Goal: Information Seeking & Learning: Learn about a topic

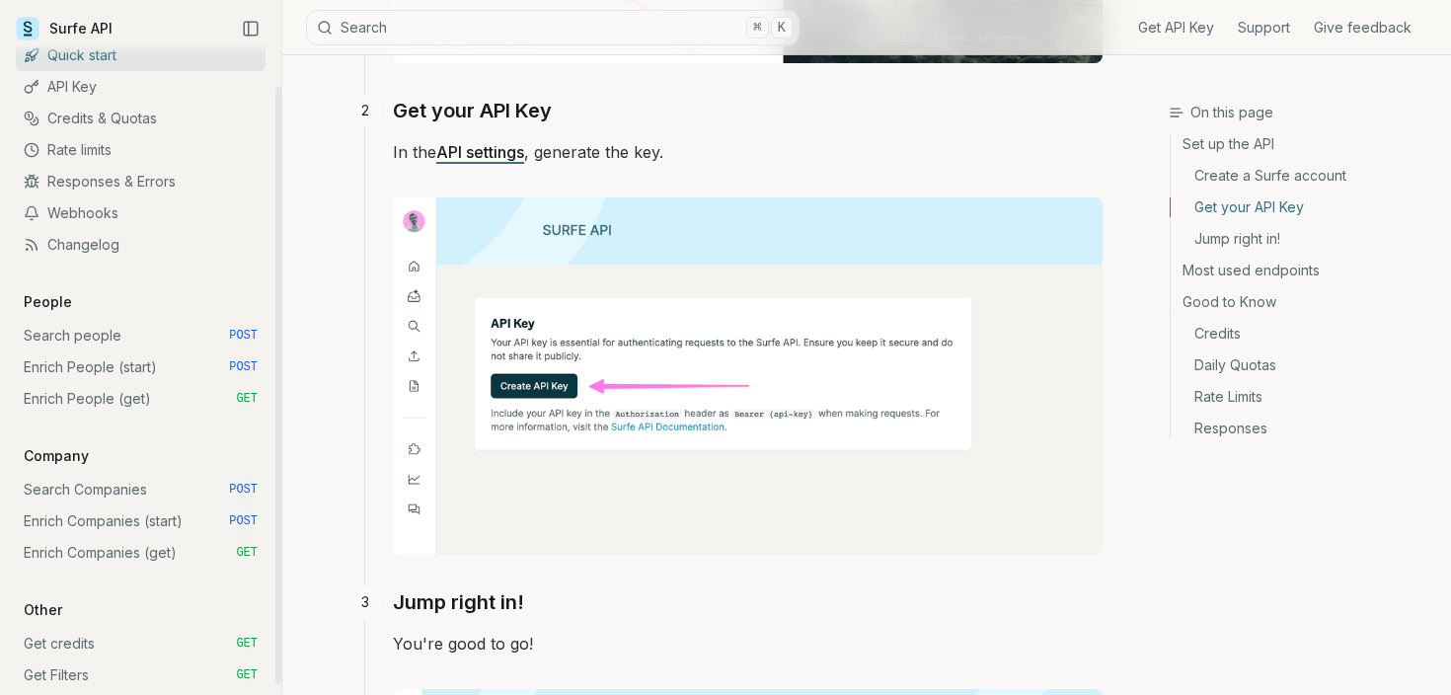
scroll to position [59, 0]
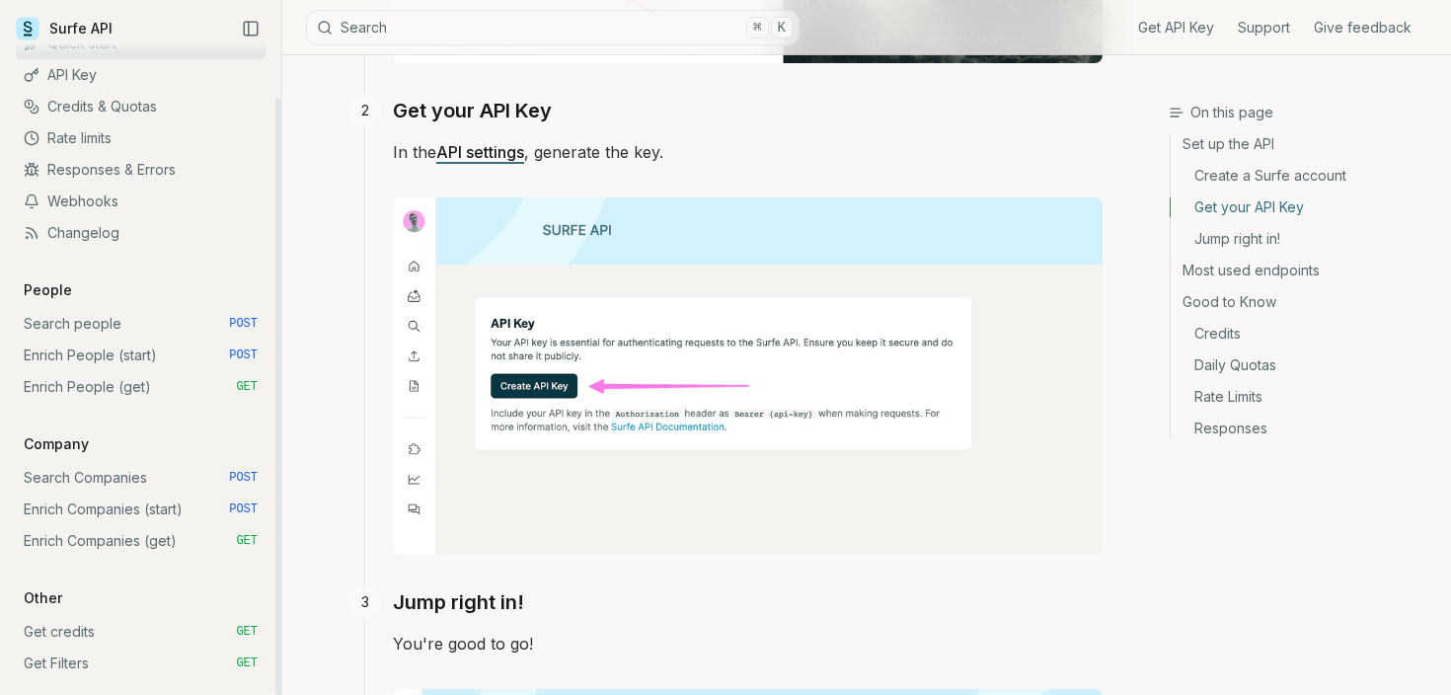
click at [96, 477] on link "Search Companies POST" at bounding box center [141, 478] width 250 height 32
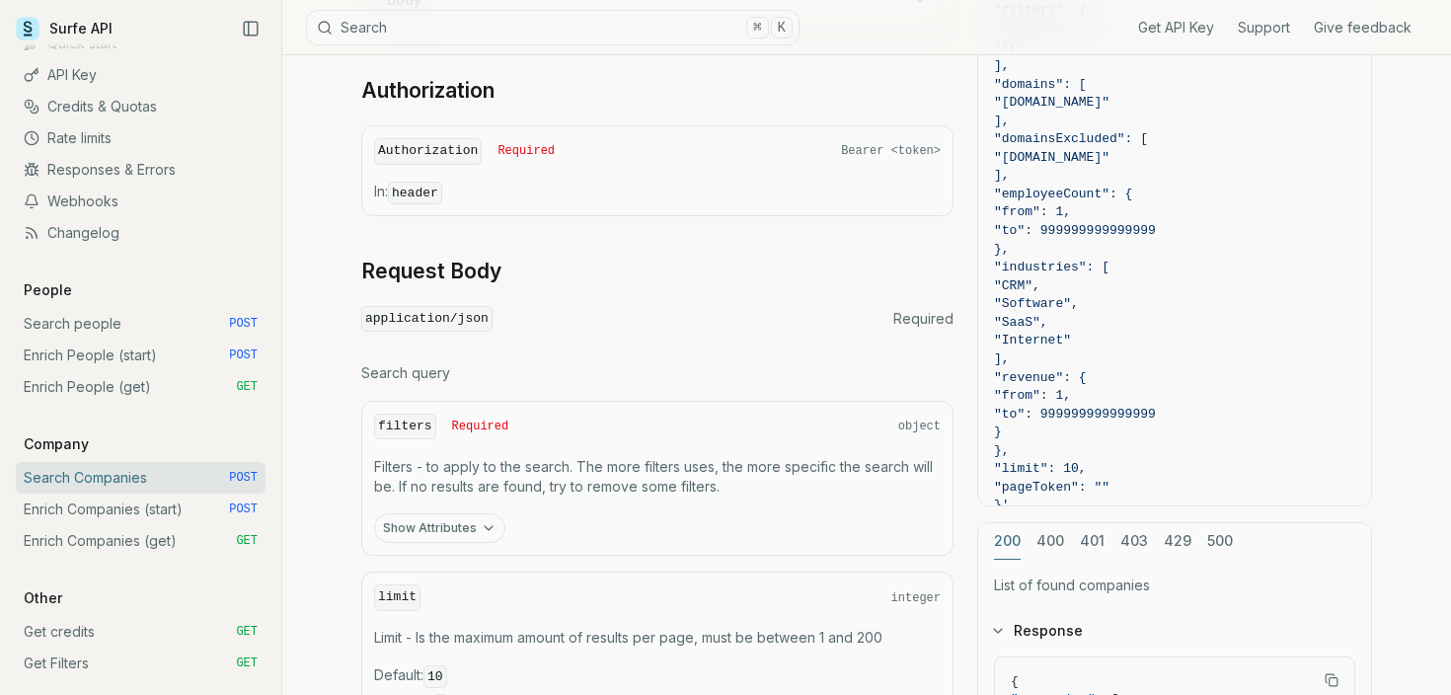
scroll to position [434, 0]
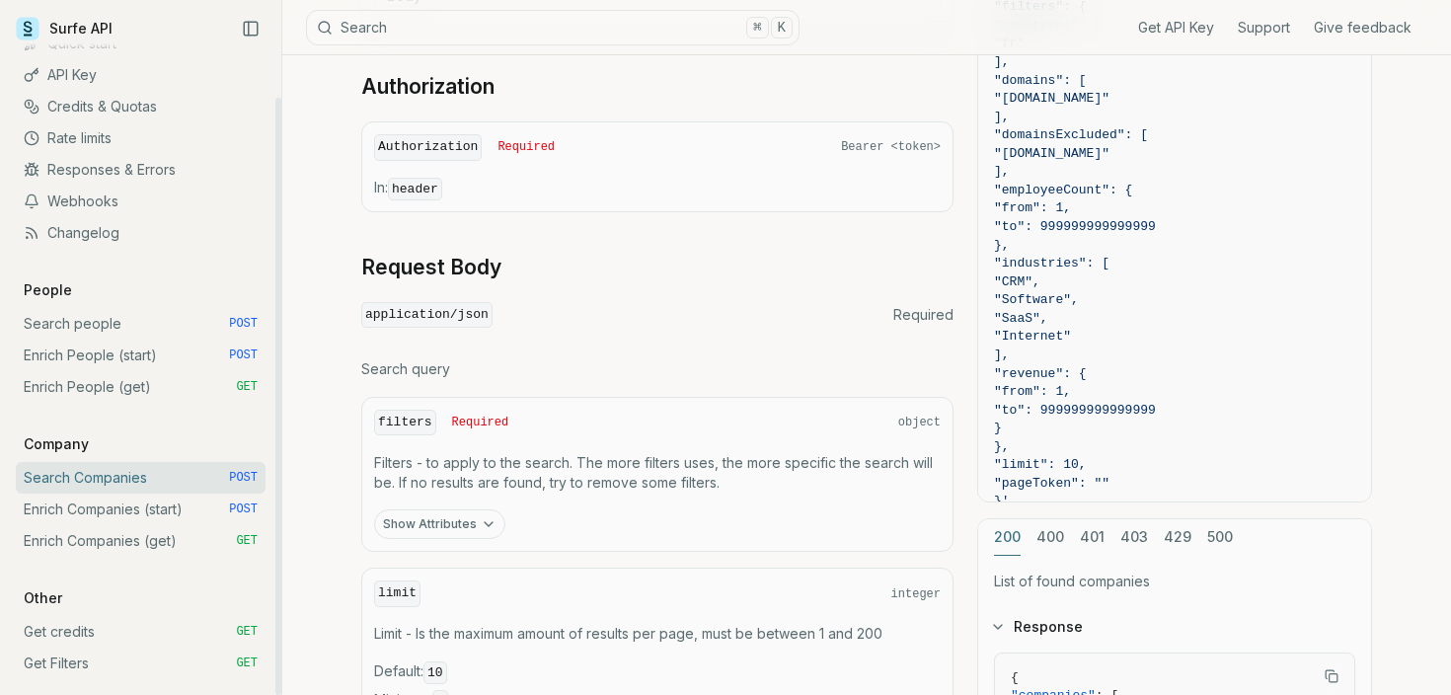
click at [92, 319] on link "Search people POST" at bounding box center [141, 324] width 250 height 32
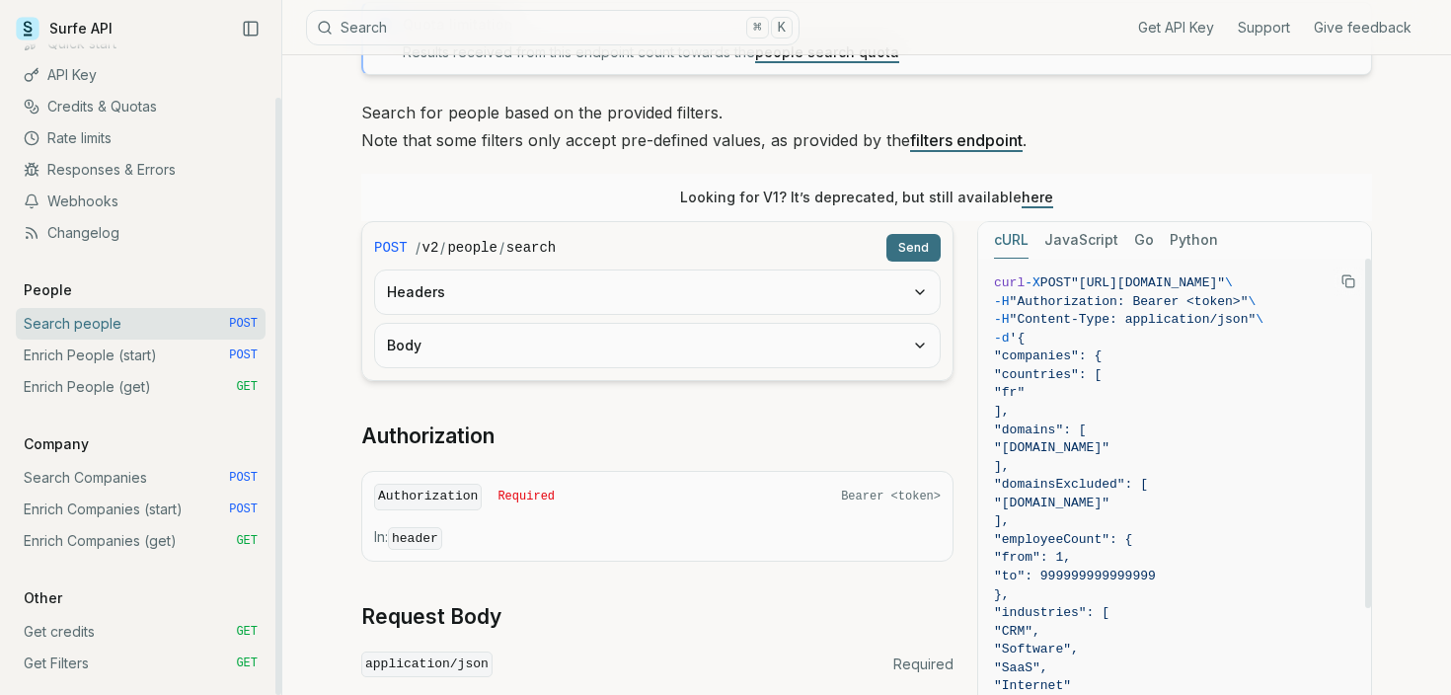
click at [147, 347] on link "Enrich People (start) POST" at bounding box center [141, 356] width 250 height 32
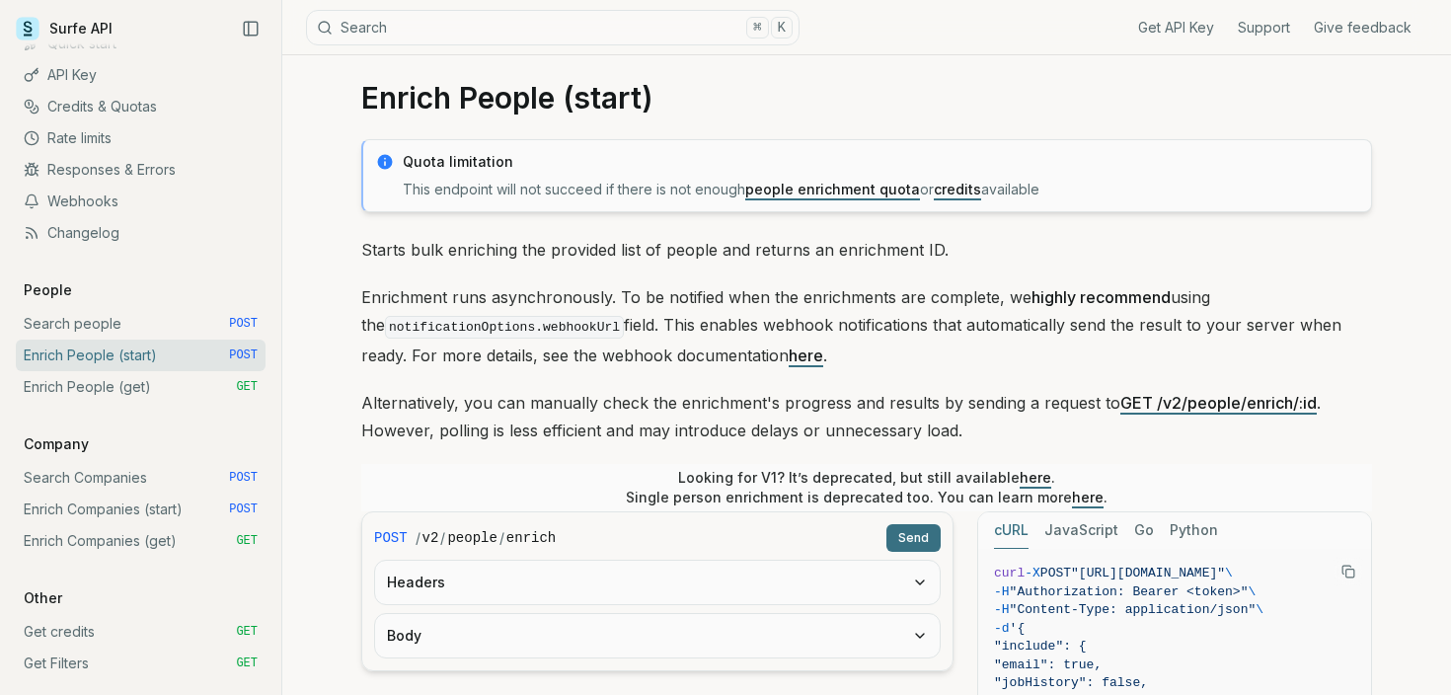
scroll to position [25, 0]
click at [150, 388] on link "Enrich People (get) GET" at bounding box center [141, 387] width 250 height 32
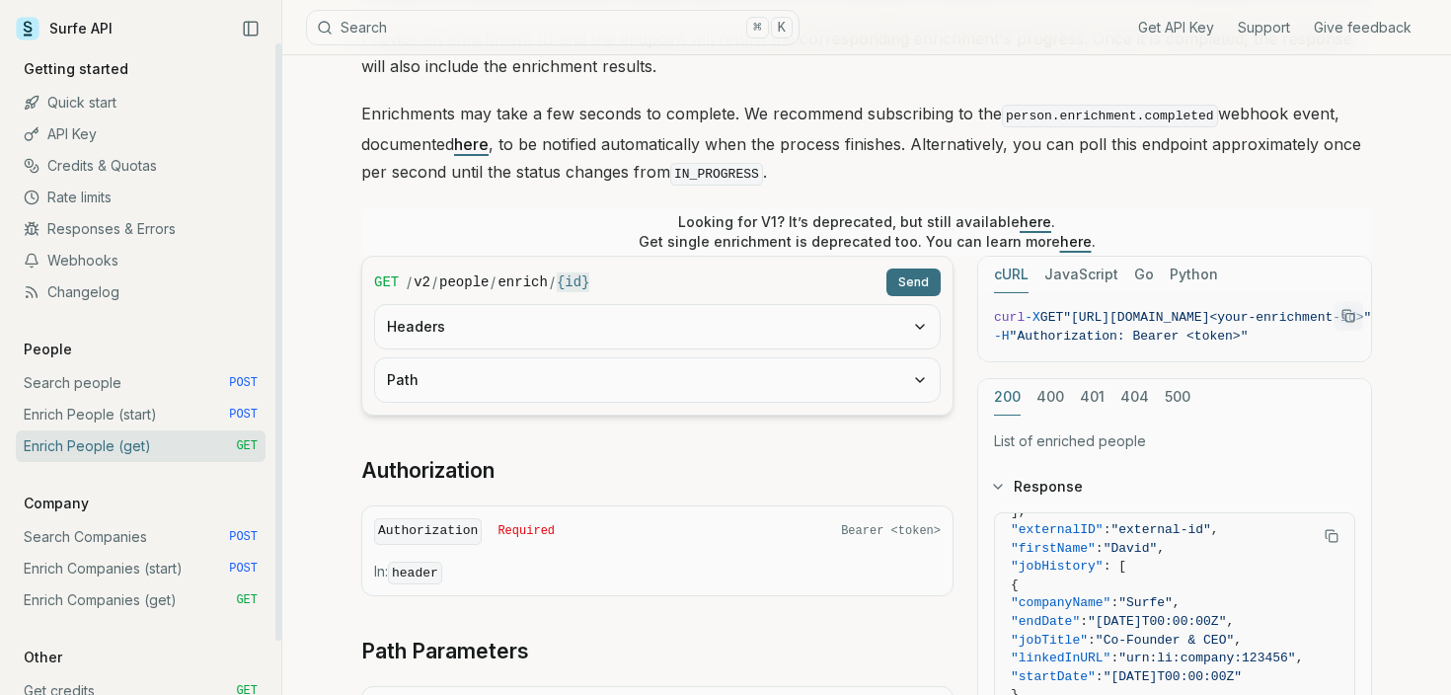
click at [99, 203] on link "Rate limits" at bounding box center [141, 198] width 250 height 32
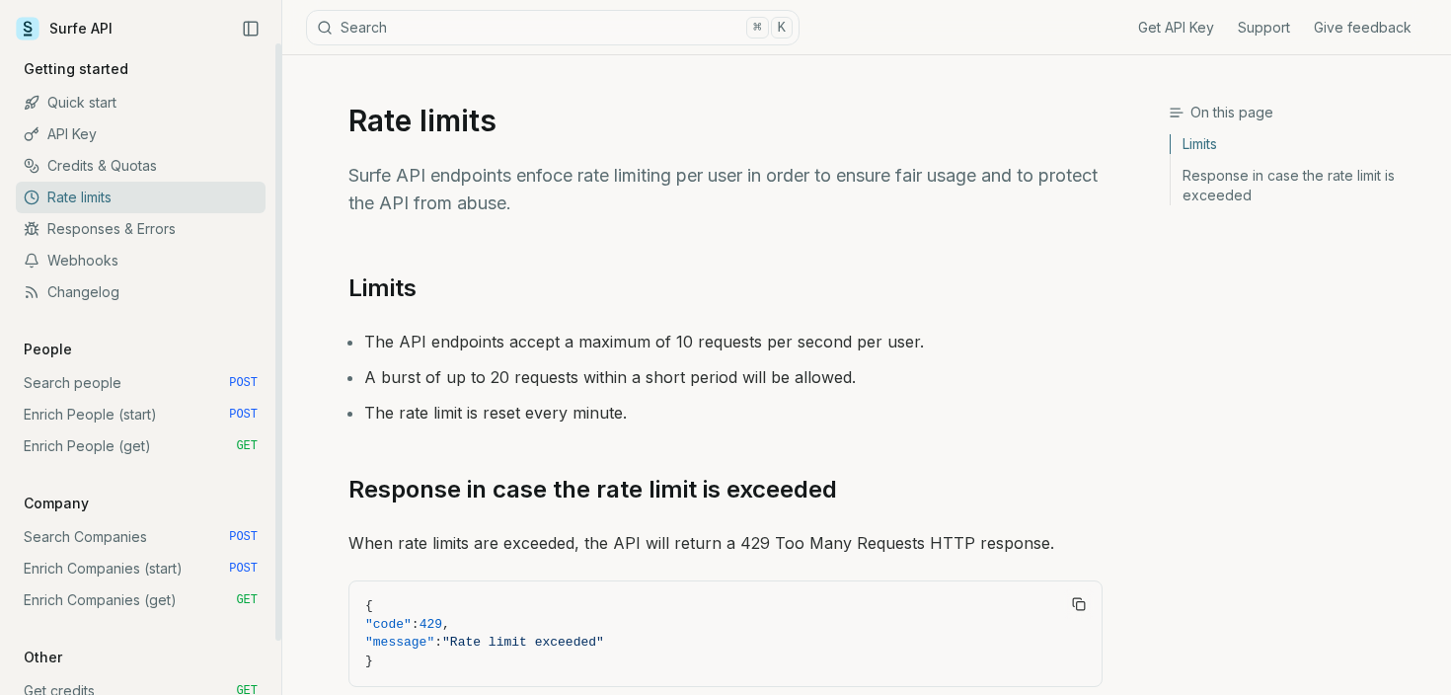
click at [82, 139] on link "API Key" at bounding box center [141, 134] width 250 height 32
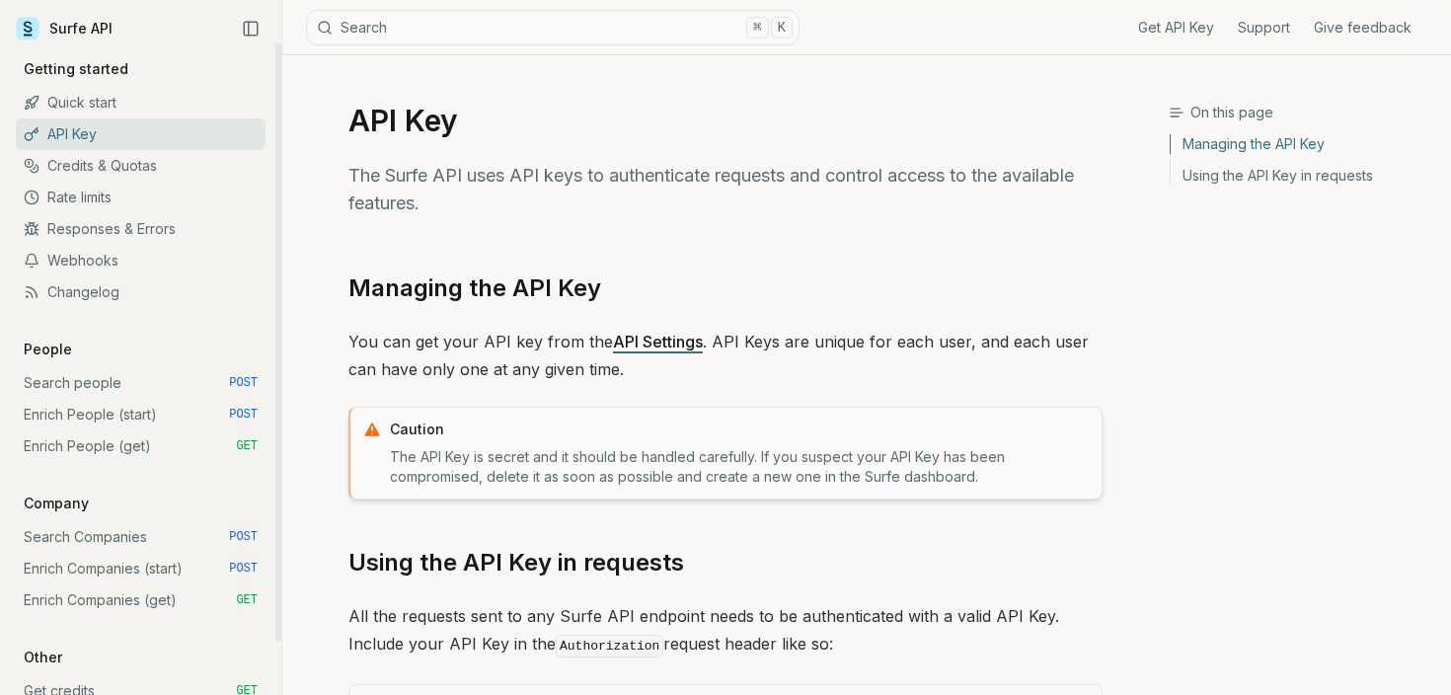
click at [98, 160] on link "Credits & Quotas" at bounding box center [141, 166] width 250 height 32
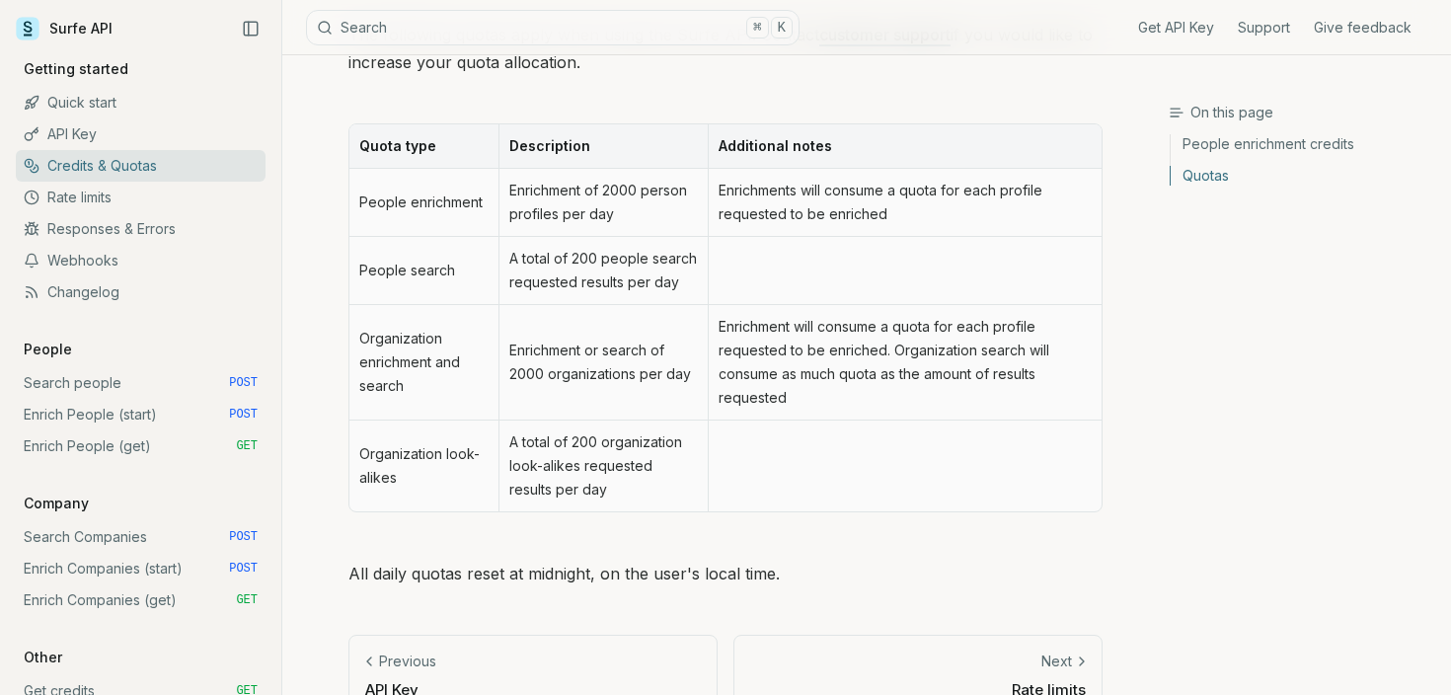
scroll to position [1023, 0]
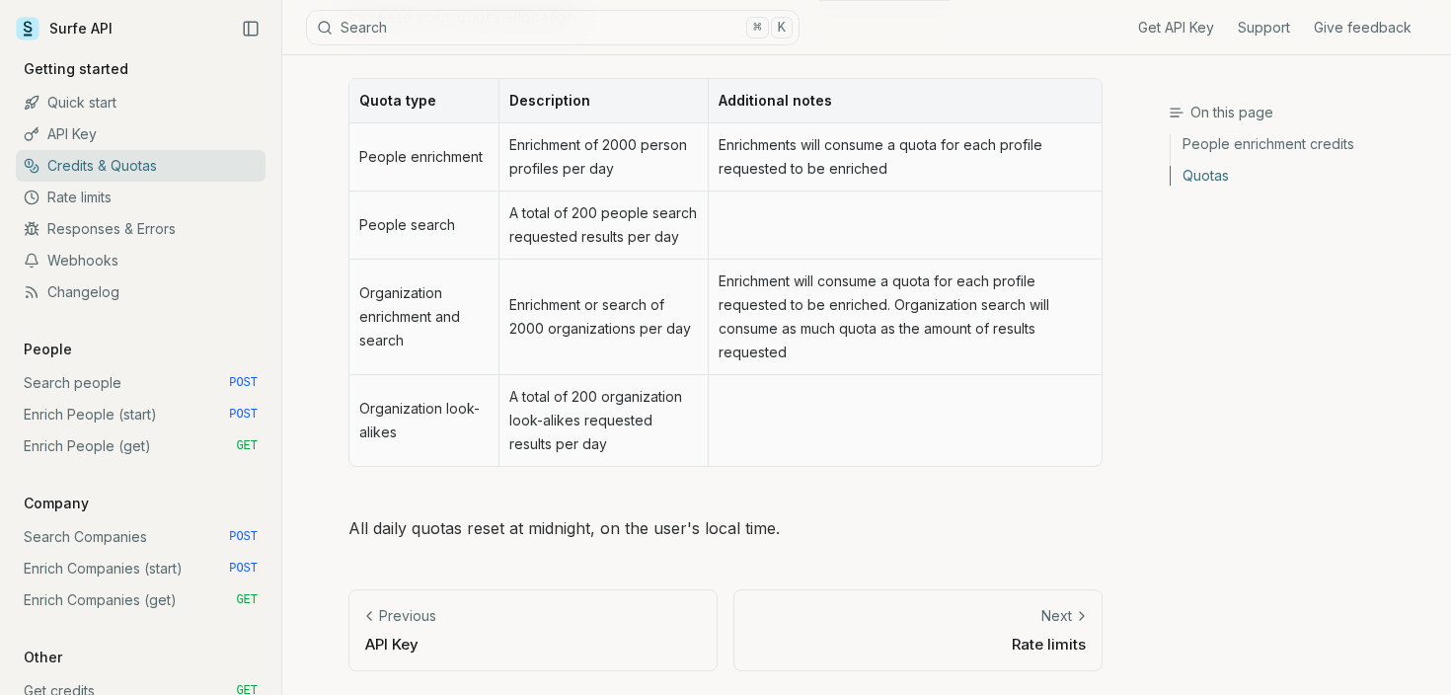
click at [793, 412] on td at bounding box center [905, 420] width 394 height 91
click at [122, 382] on link "Search people POST" at bounding box center [141, 383] width 250 height 32
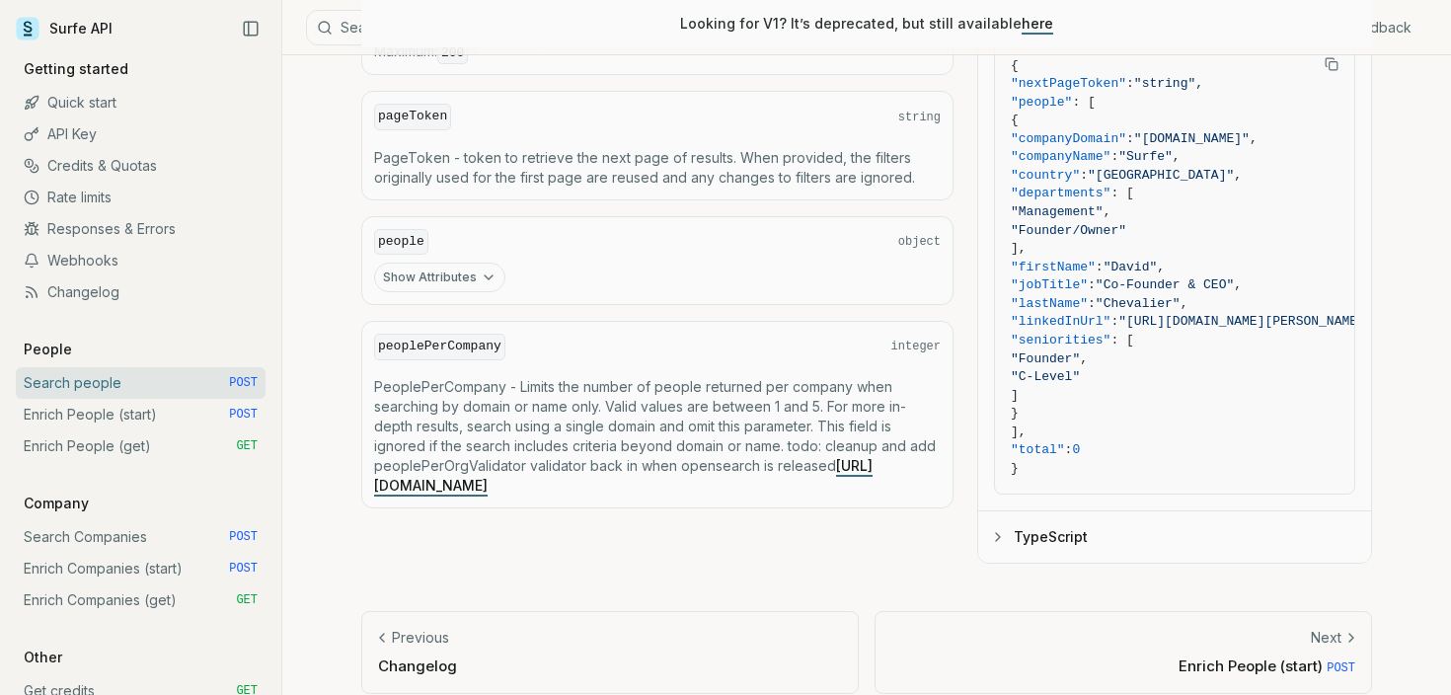
scroll to position [1144, 0]
